Goal: Task Accomplishment & Management: Manage account settings

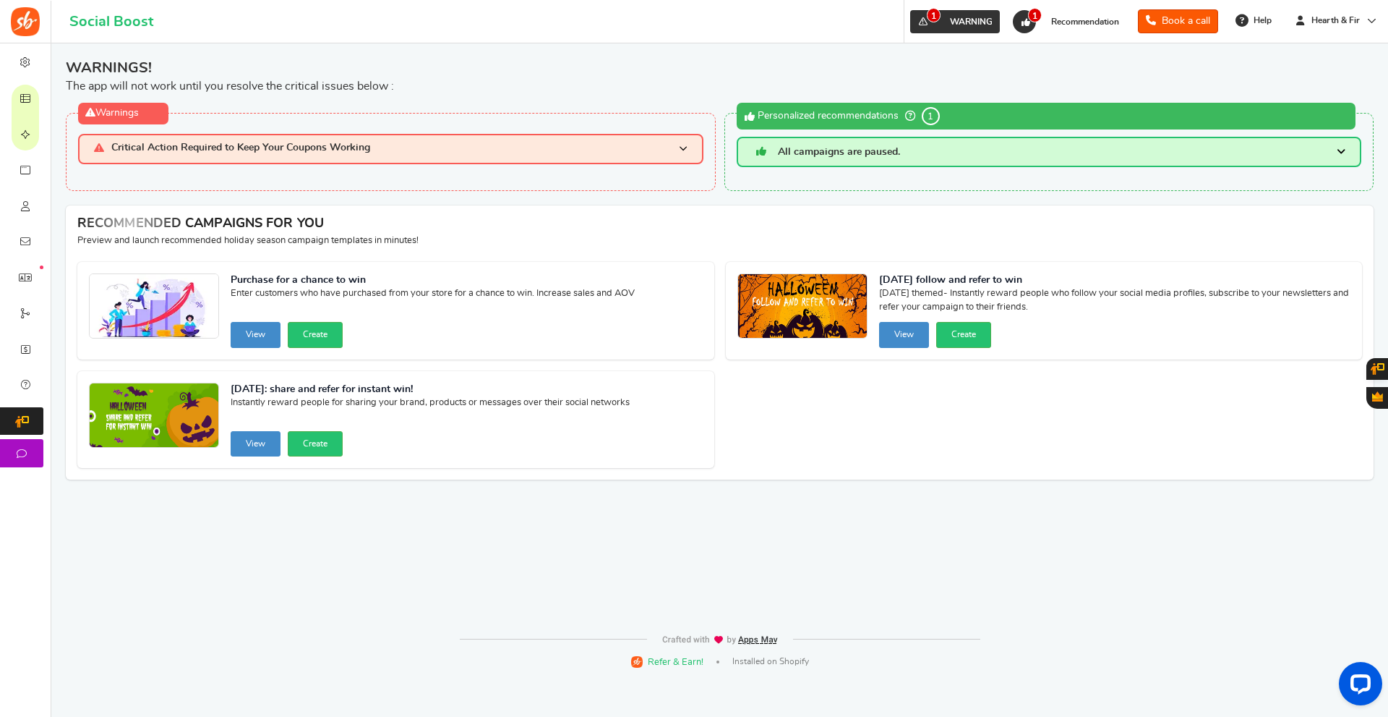
click at [961, 13] on link "1 WARNING" at bounding box center [955, 21] width 90 height 23
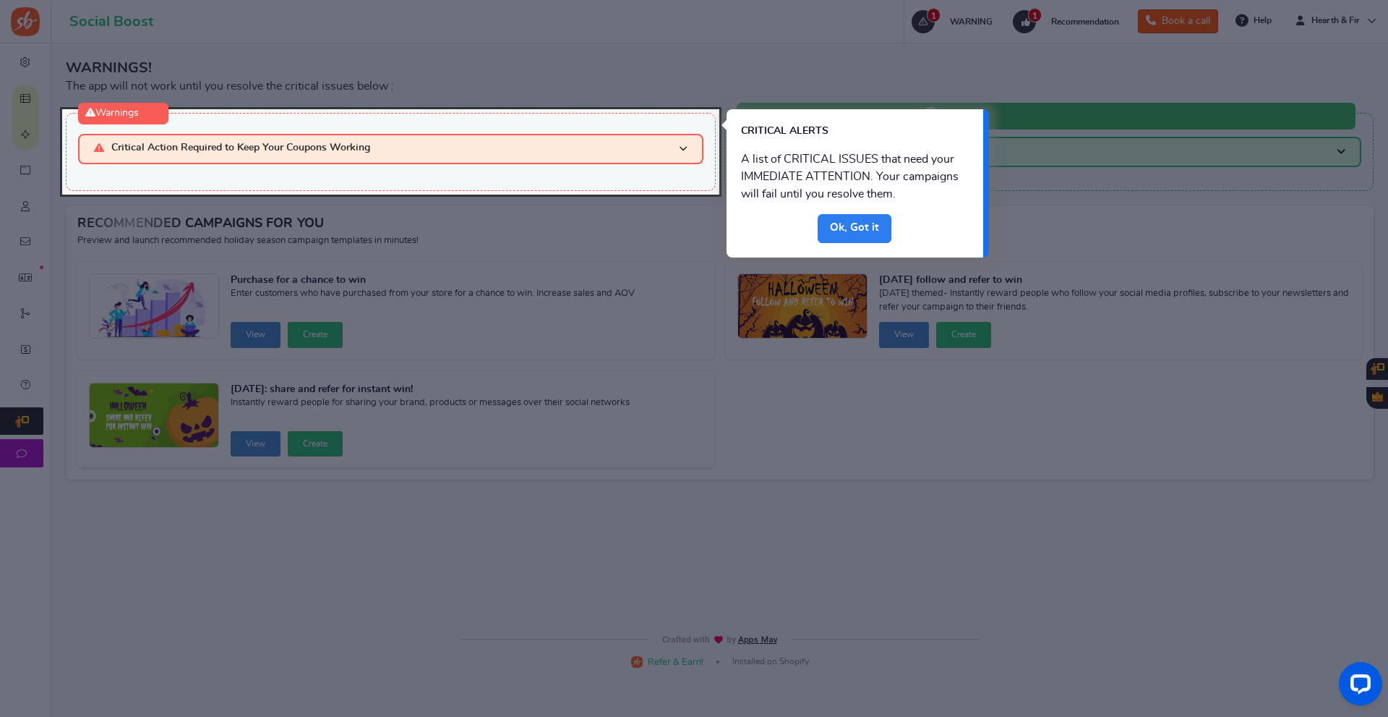
click at [845, 223] on link "Done" at bounding box center [855, 228] width 74 height 29
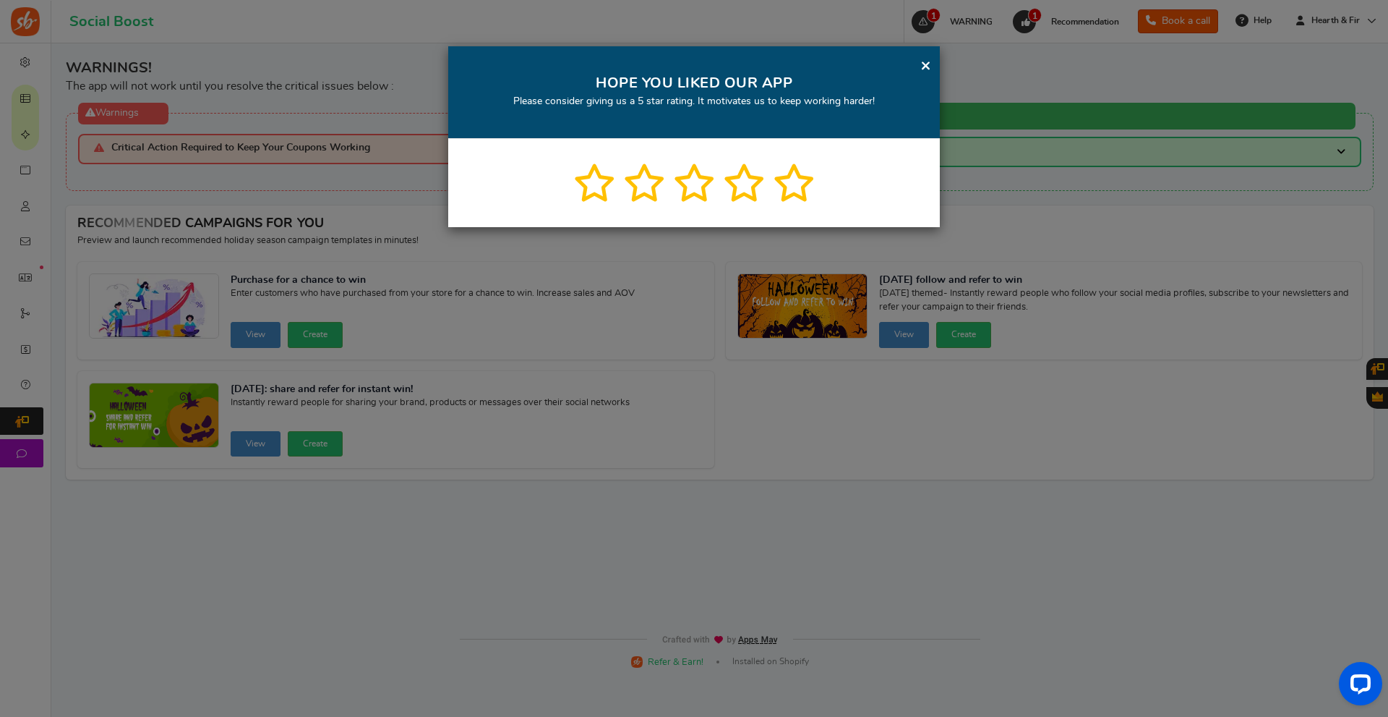
click at [919, 68] on div "× HOPE YOU LIKED OUR APP Please consider giving us a 5 star rating. It motivate…" at bounding box center [694, 92] width 492 height 93
click at [930, 64] on link "×" at bounding box center [926, 65] width 11 height 18
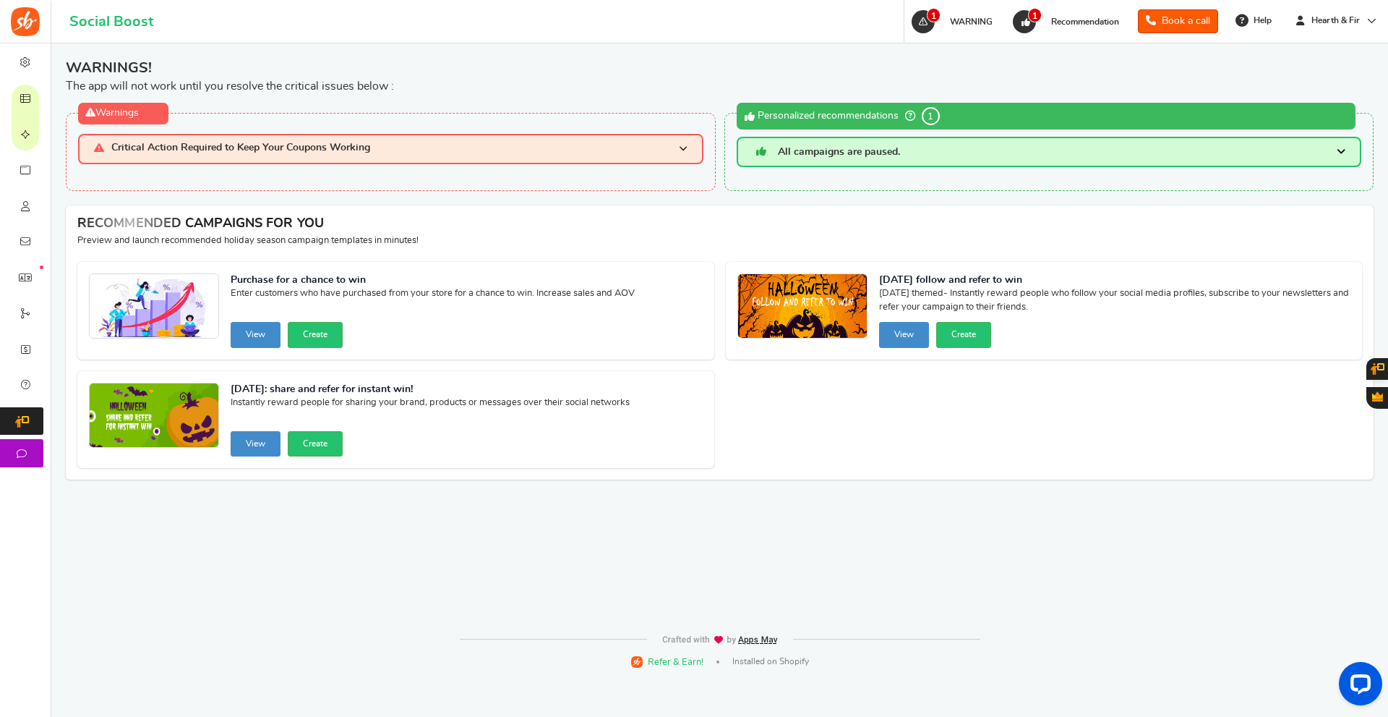
click at [918, 158] on h3 "All campaigns are paused." at bounding box center [1050, 152] width 626 height 30
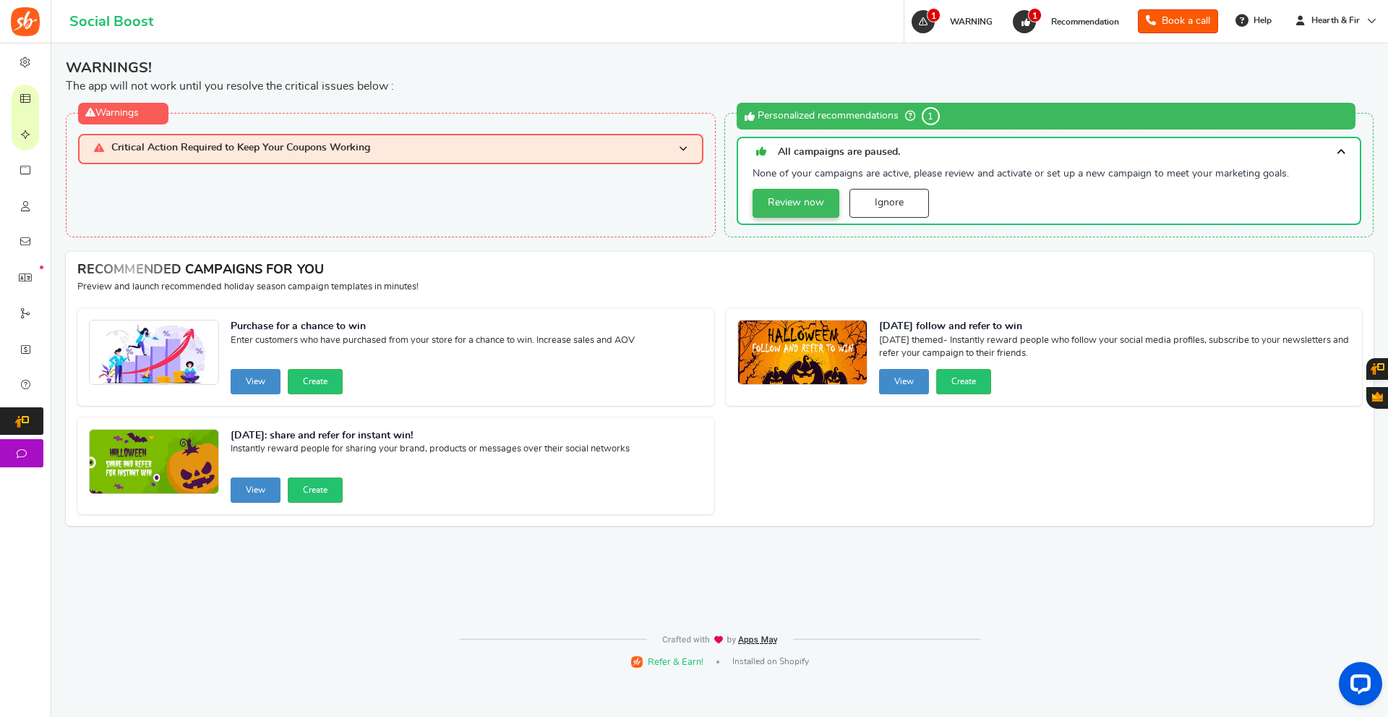
click at [793, 203] on link "Review now" at bounding box center [796, 203] width 87 height 29
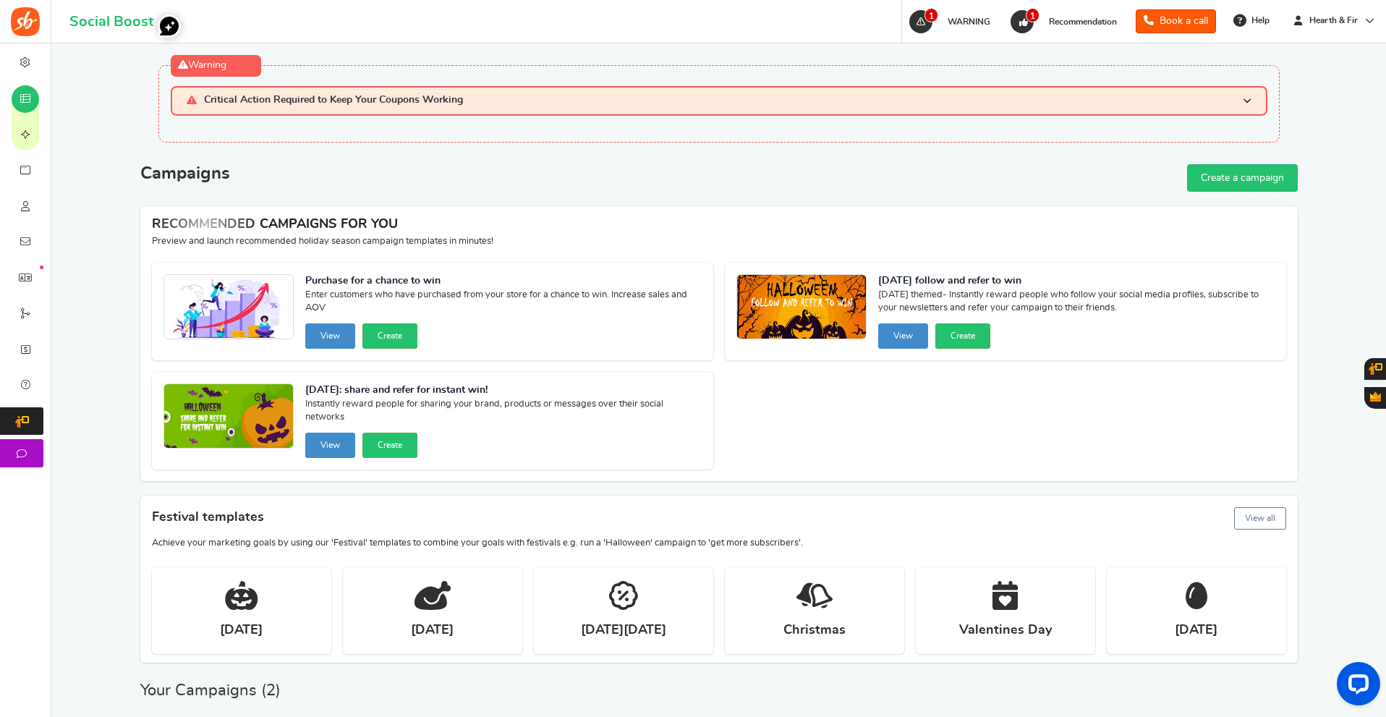
click at [451, 104] on span "Critical Action Required to Keep Your Coupons Working" at bounding box center [333, 101] width 259 height 12
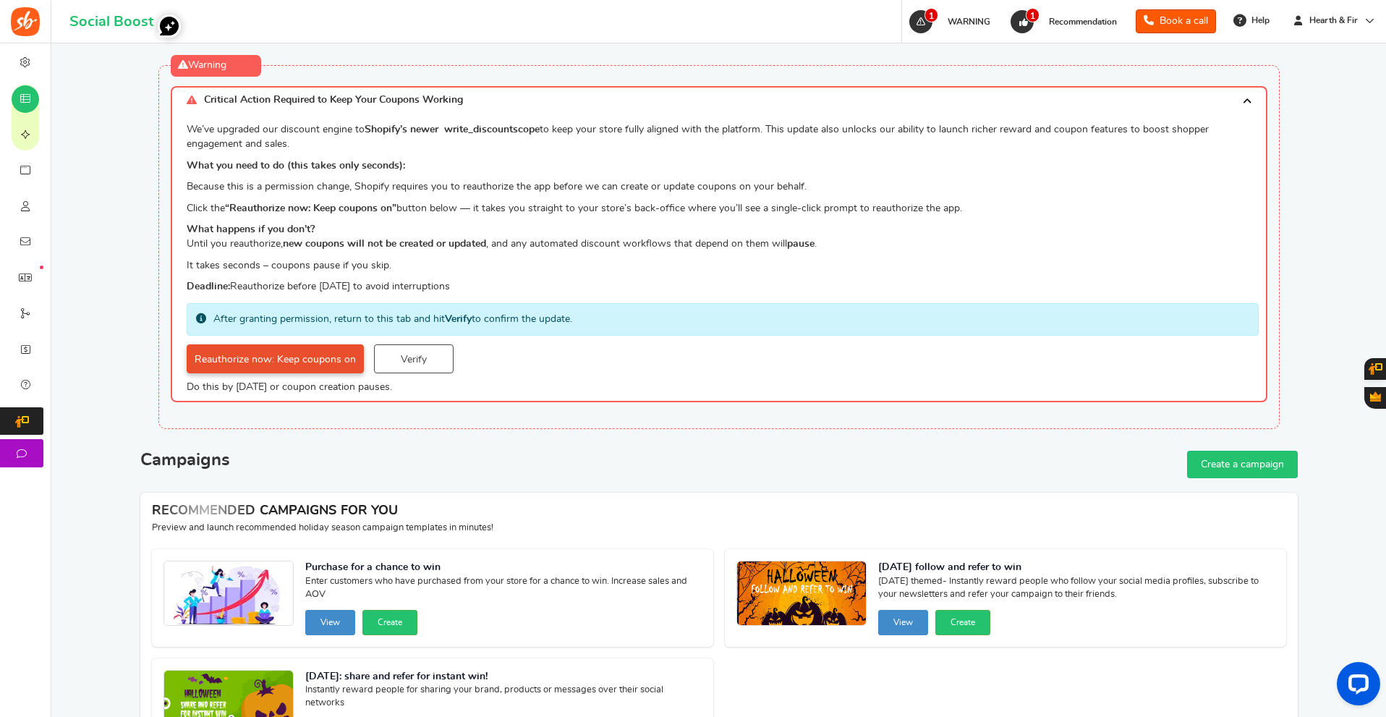
click at [266, 369] on link "Reauthorize now: Keep coupons on" at bounding box center [275, 358] width 177 height 29
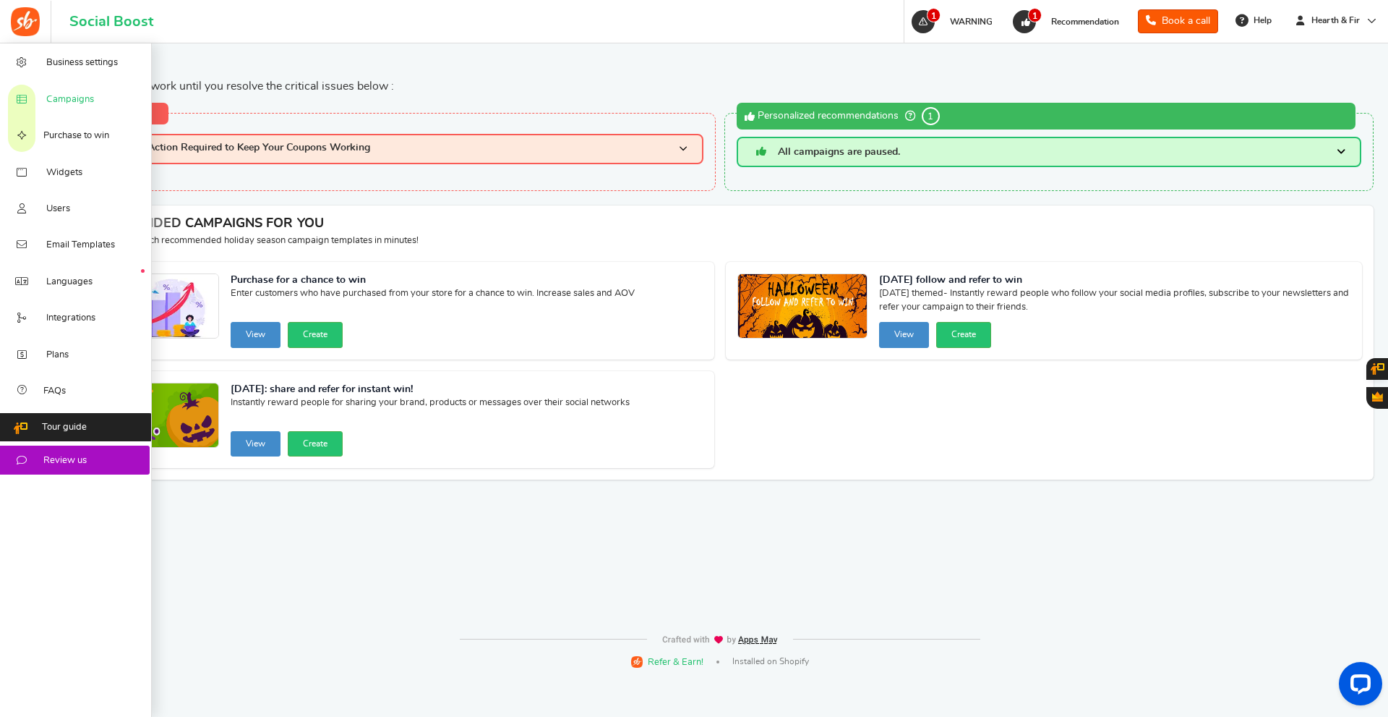
click at [111, 96] on link "Campaigns" at bounding box center [76, 98] width 152 height 36
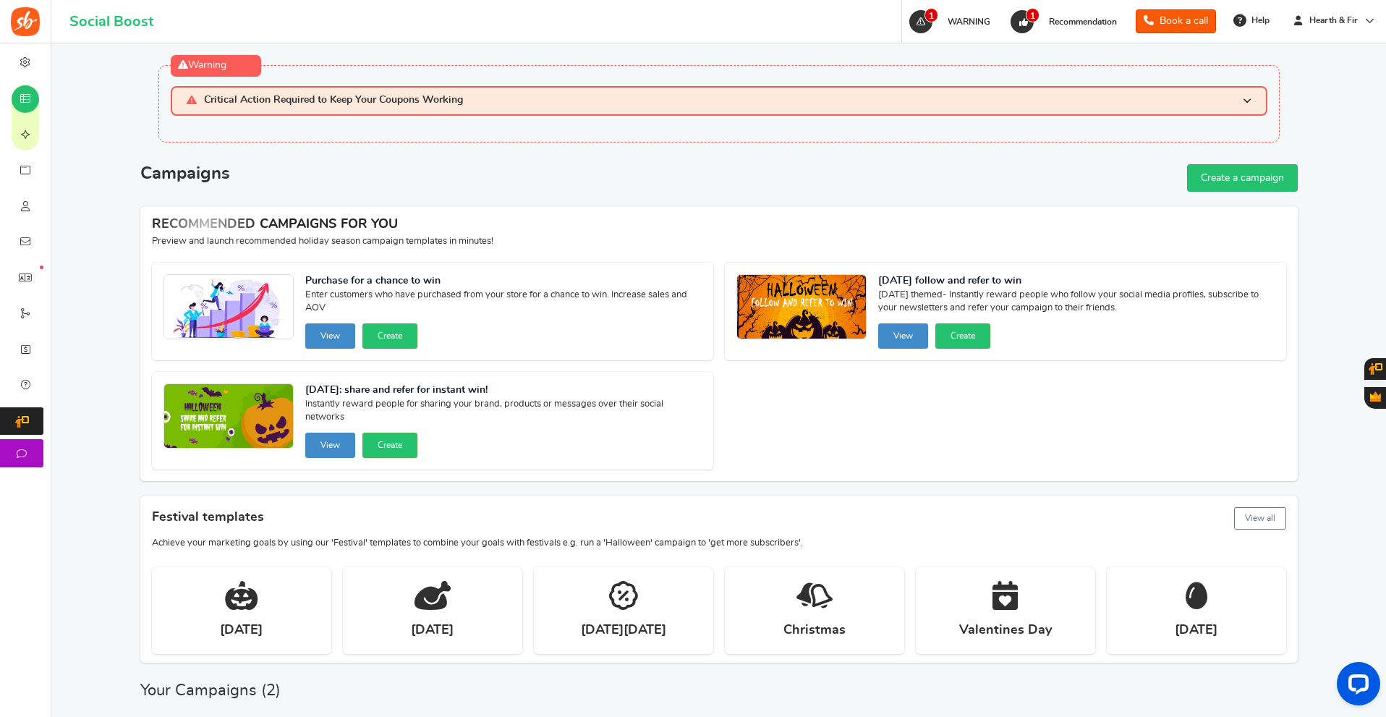
click at [301, 116] on div "Warning Critical Action Required to Keep Your Coupons Working We’ve upgraded ou…" at bounding box center [718, 103] width 1121 height 77
click at [336, 99] on span "Critical Action Required to Keep Your Coupons Working" at bounding box center [333, 101] width 259 height 12
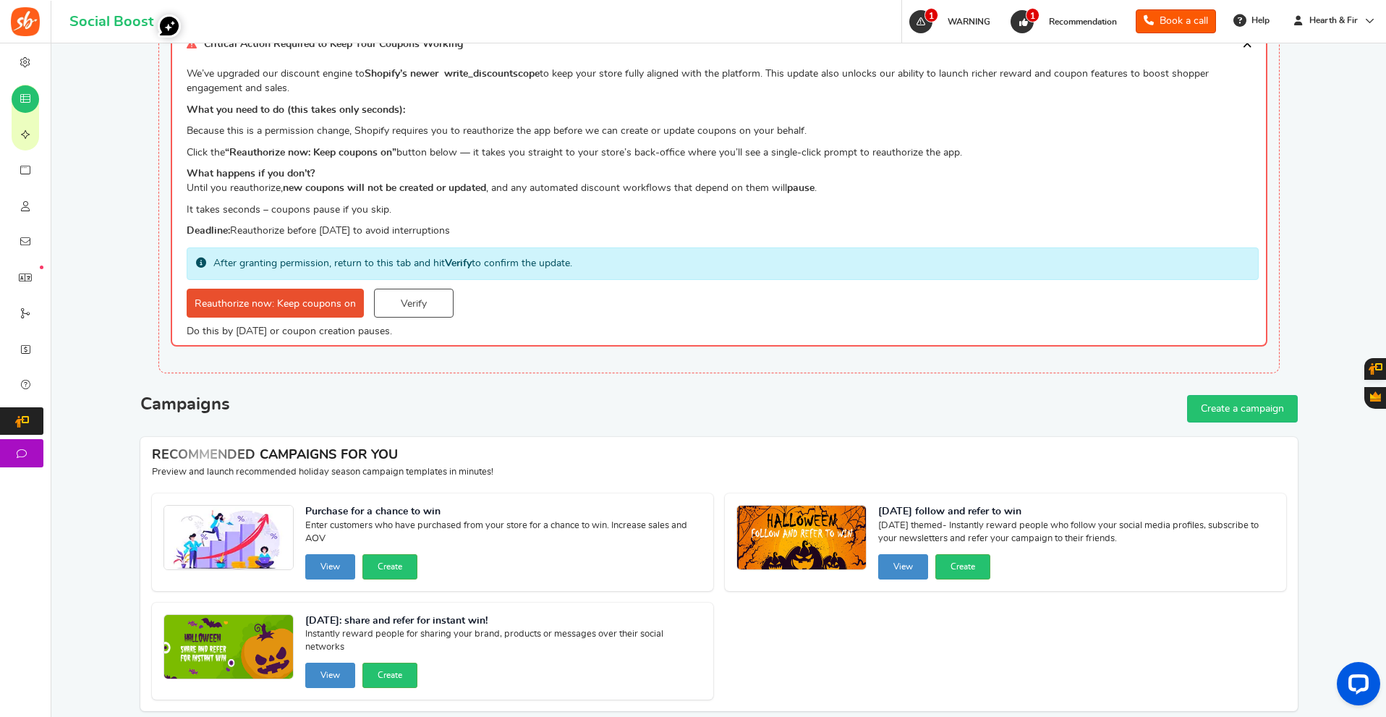
scroll to position [55, 0]
click at [400, 309] on link "Verify" at bounding box center [414, 303] width 80 height 29
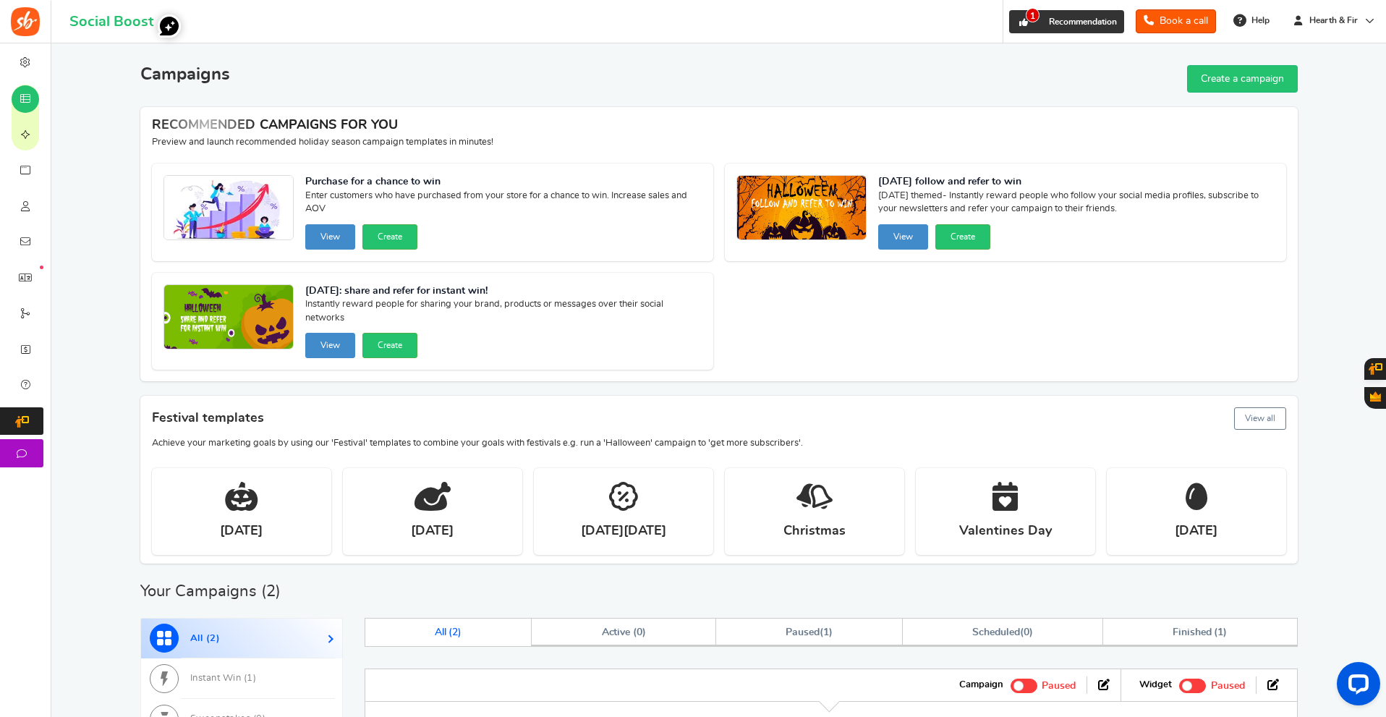
click at [1062, 33] on link "1 Recommendation" at bounding box center [1066, 21] width 115 height 23
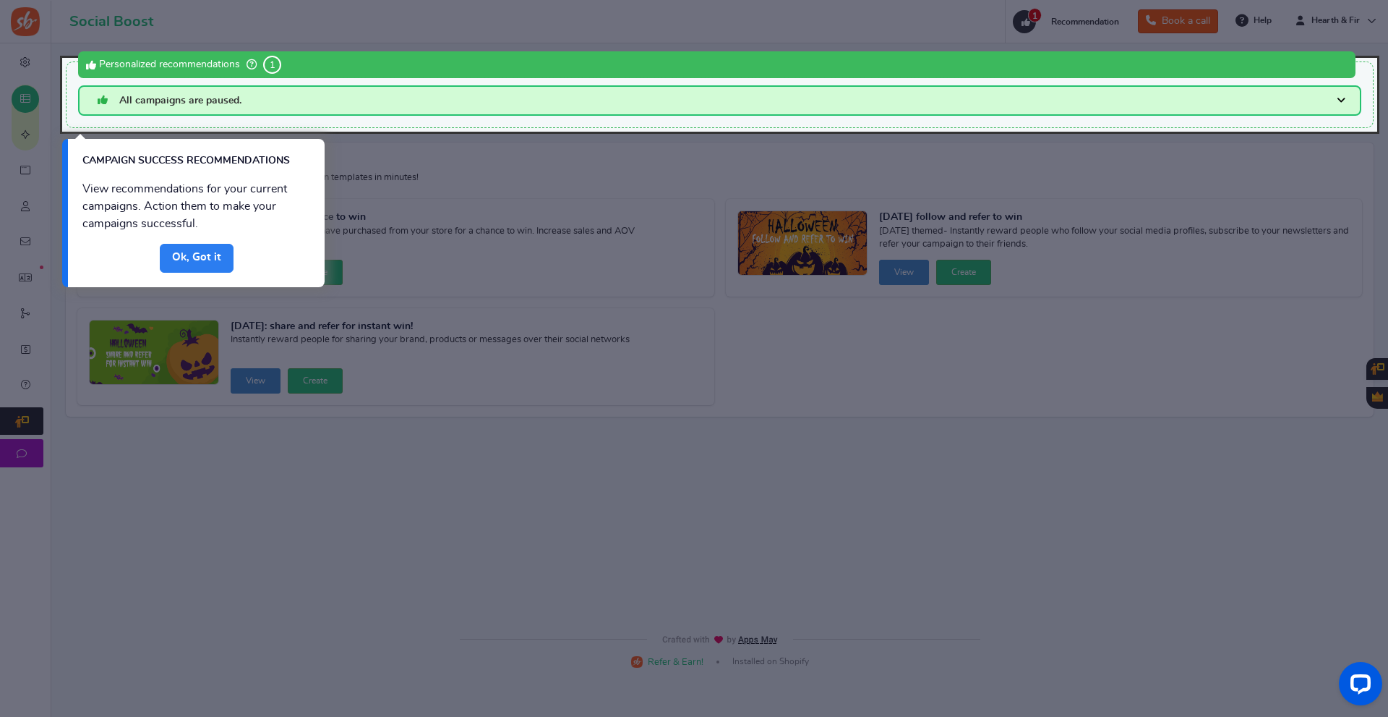
click at [202, 248] on link "Done" at bounding box center [197, 258] width 74 height 29
